Goal: Task Accomplishment & Management: Manage account settings

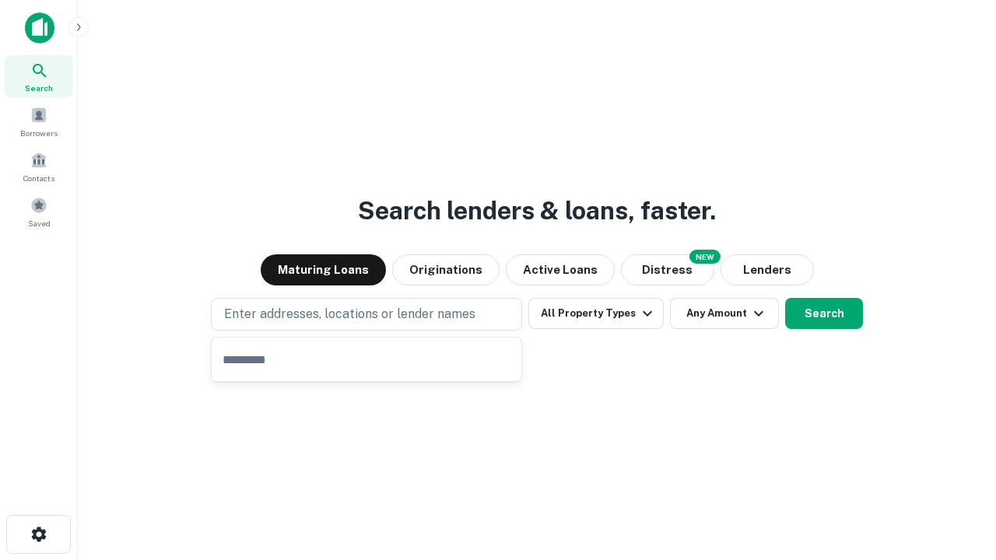
type input "**********"
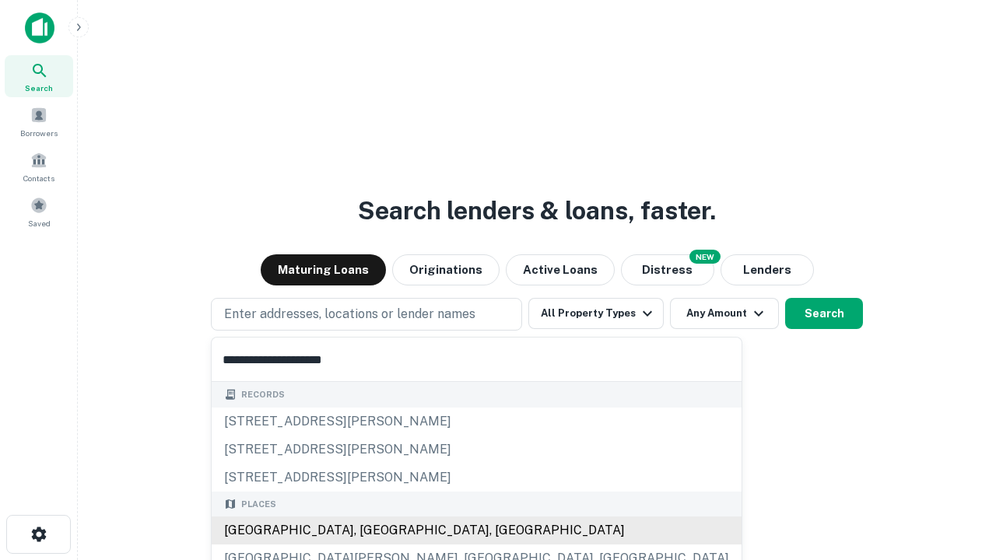
click at [372, 531] on div "[GEOGRAPHIC_DATA], [GEOGRAPHIC_DATA], [GEOGRAPHIC_DATA]" at bounding box center [477, 531] width 530 height 28
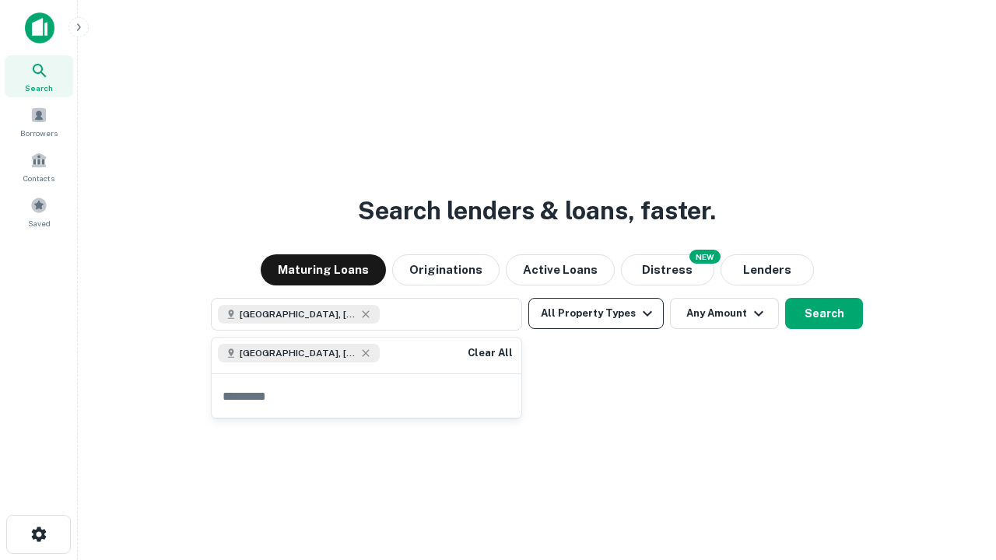
click at [596, 314] on button "All Property Types" at bounding box center [595, 313] width 135 height 31
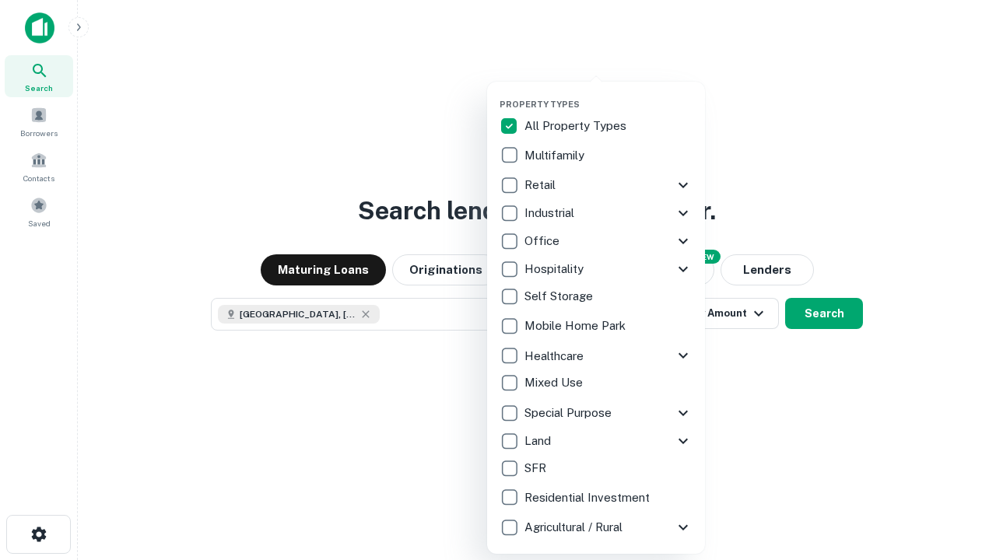
click at [609, 94] on button "button" at bounding box center [609, 94] width 218 height 1
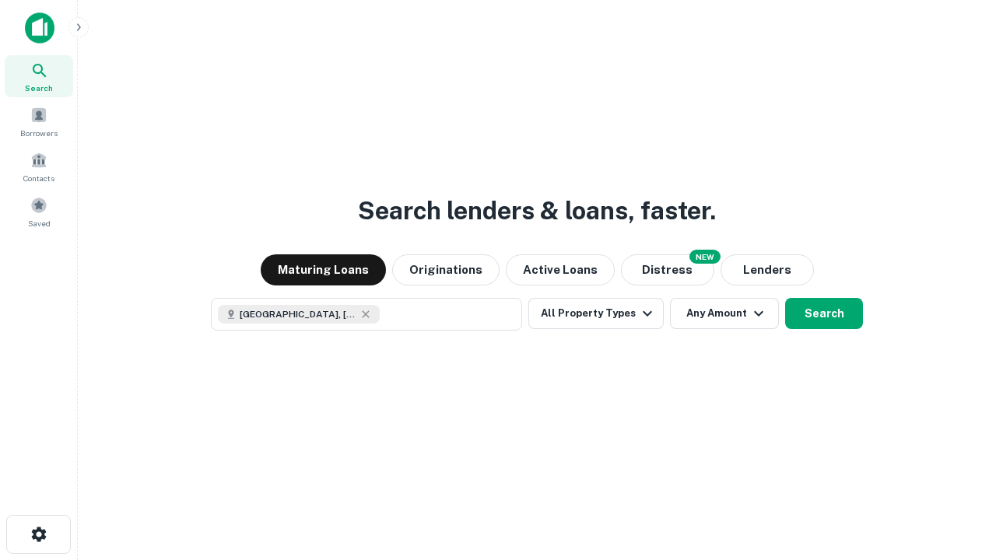
scroll to position [25, 0]
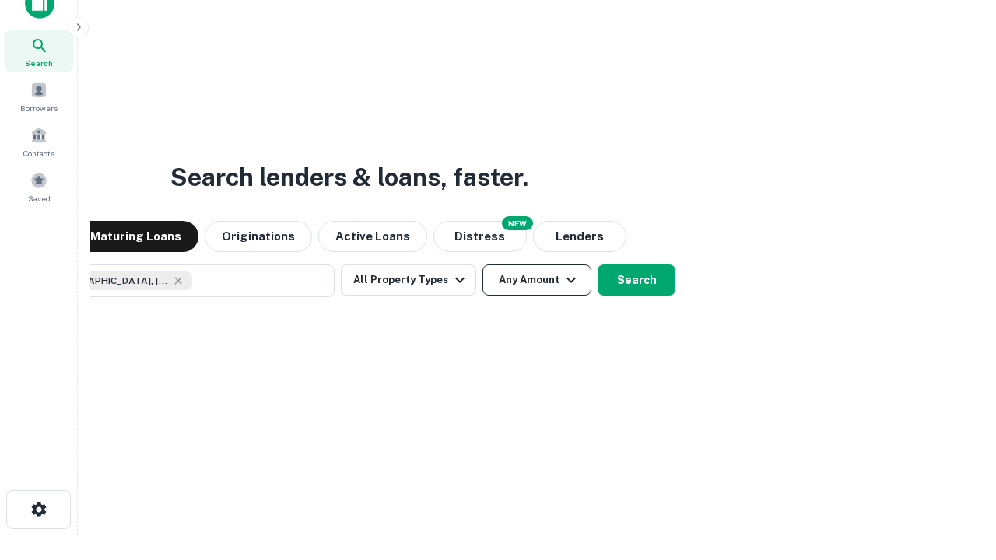
click at [482, 265] on button "Any Amount" at bounding box center [536, 280] width 109 height 31
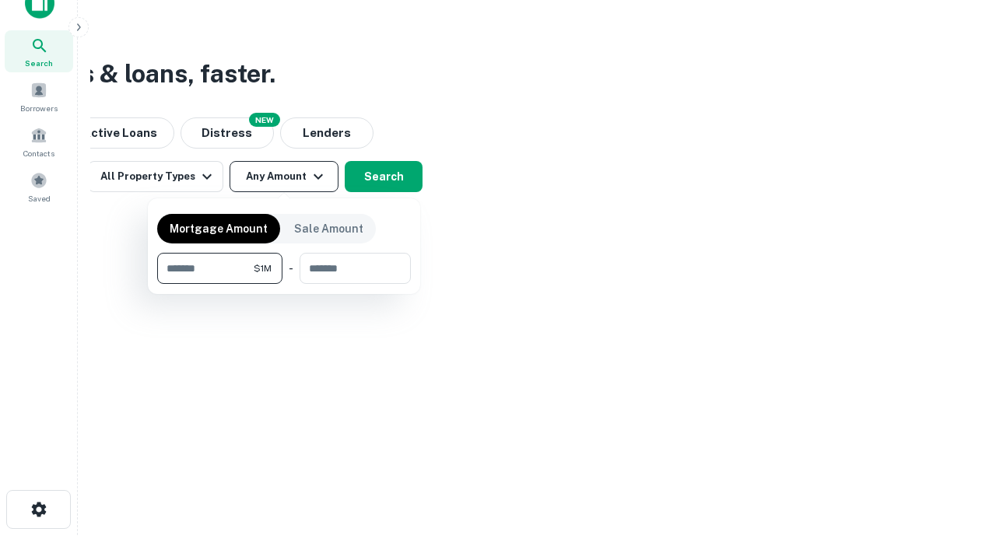
type input "*******"
click at [284, 284] on button "button" at bounding box center [284, 284] width 254 height 1
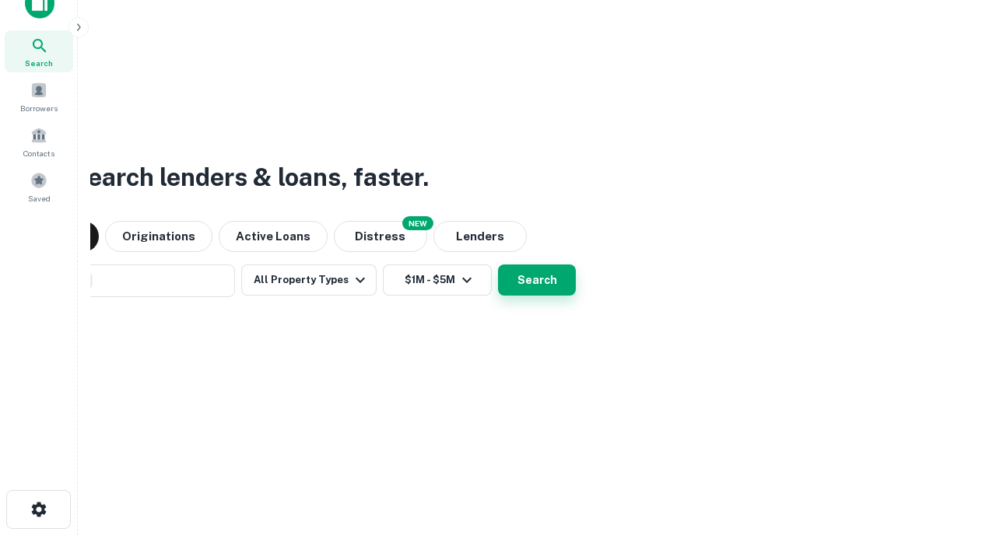
click at [498, 265] on button "Search" at bounding box center [537, 280] width 78 height 31
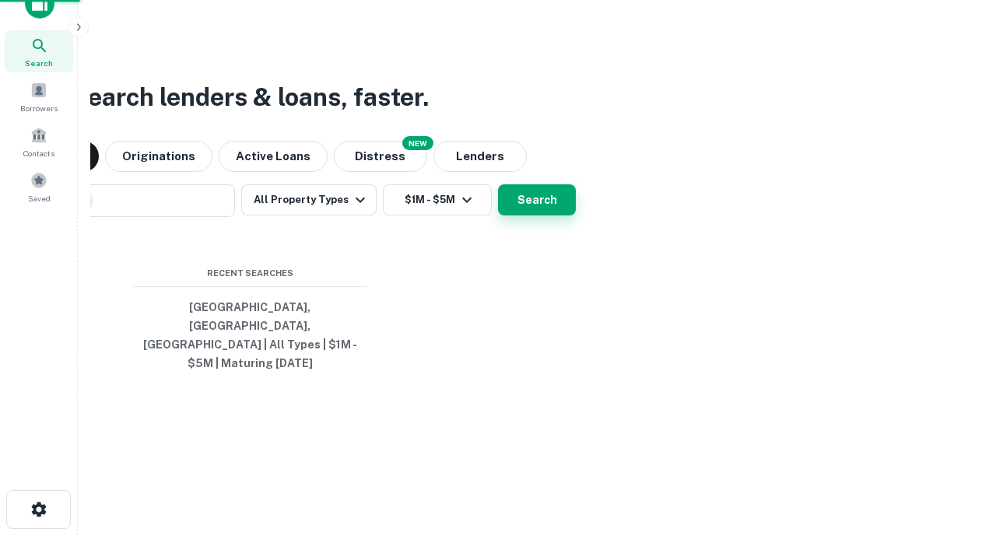
scroll to position [51, 440]
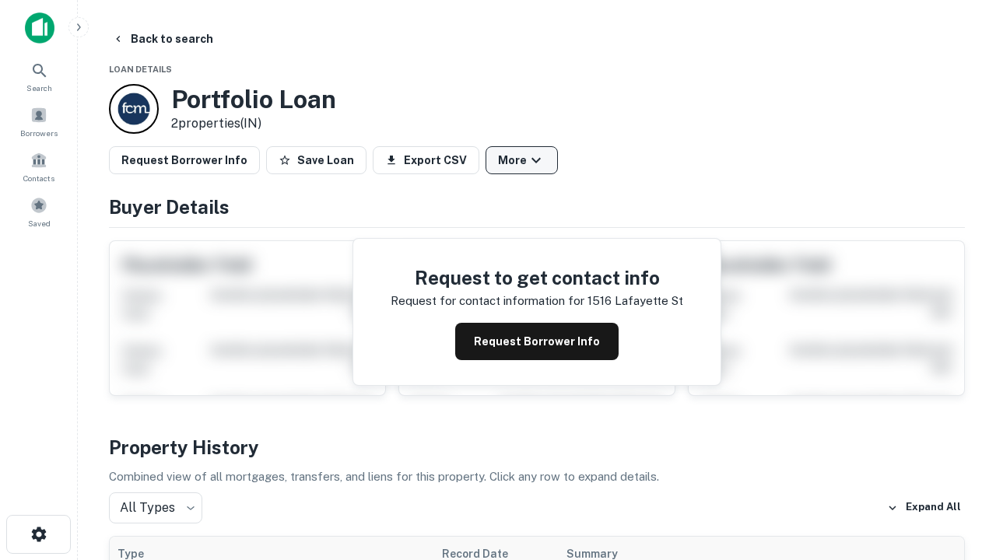
click at [521, 160] on button "More" at bounding box center [522, 160] width 72 height 28
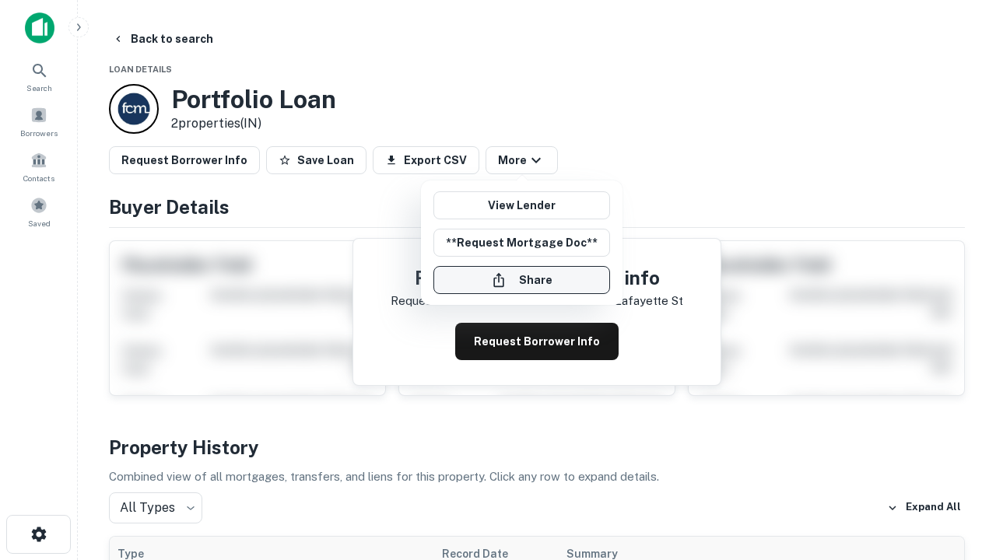
click at [521, 280] on button "Share" at bounding box center [521, 280] width 177 height 28
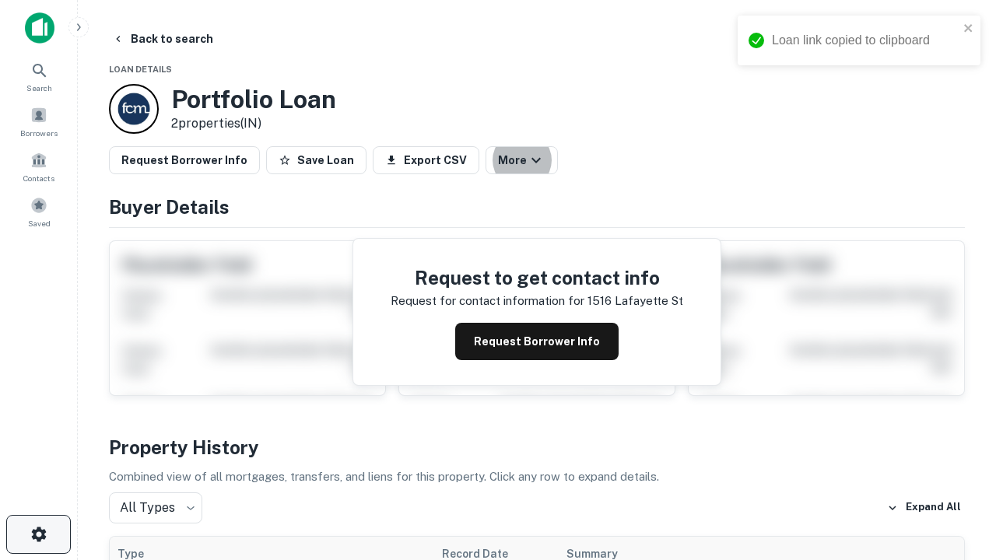
click at [38, 535] on icon "button" at bounding box center [39, 534] width 19 height 19
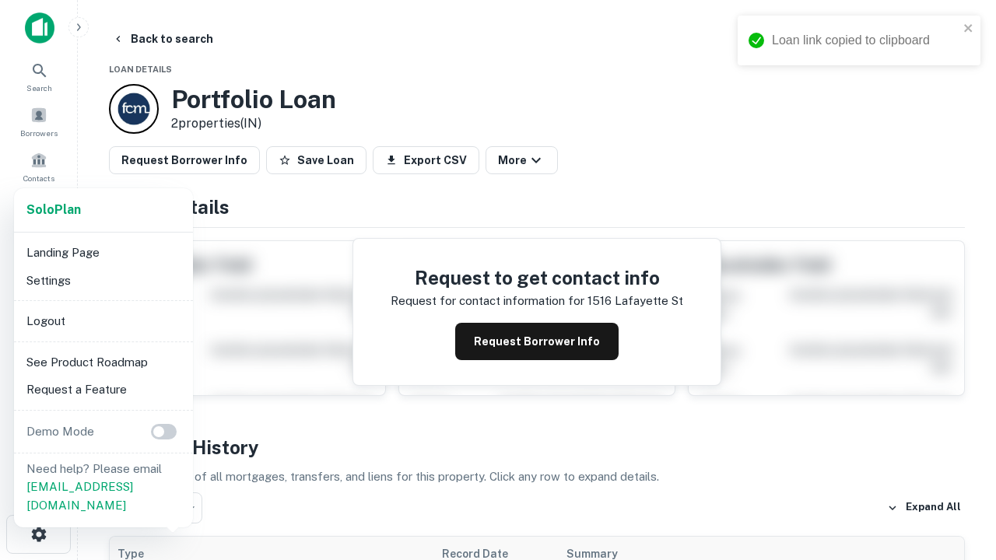
click at [103, 321] on li "Logout" at bounding box center [103, 321] width 167 height 28
